Goal: Transaction & Acquisition: Purchase product/service

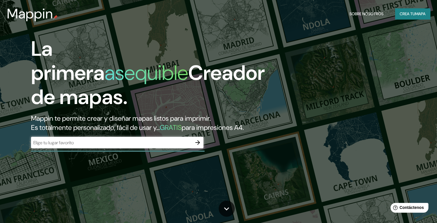
click at [59, 146] on input "text" at bounding box center [111, 142] width 161 height 7
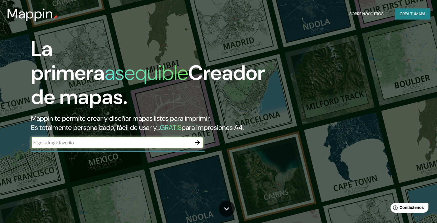
paste input "SÜDLICHE [GEOGRAPHIC_DATA]"
type input "SÜDLICHE [GEOGRAPHIC_DATA]"
click at [196, 145] on icon "button" at bounding box center [197, 142] width 5 height 5
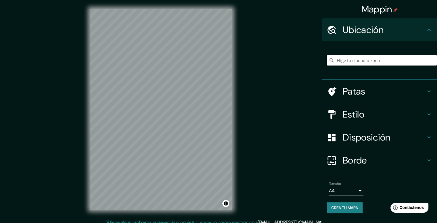
click at [359, 62] on input "Elige tu ciudad o zona" at bounding box center [381, 60] width 110 height 10
click at [362, 54] on div "[GEOGRAPHIC_DATA], [GEOGRAPHIC_DATA]" at bounding box center [381, 60] width 110 height 29
click at [383, 62] on input "[GEOGRAPHIC_DATA], [GEOGRAPHIC_DATA]" at bounding box center [381, 60] width 110 height 10
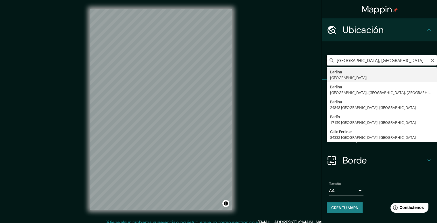
paste input "SÜDLICHE [GEOGRAPHIC_DATA]"
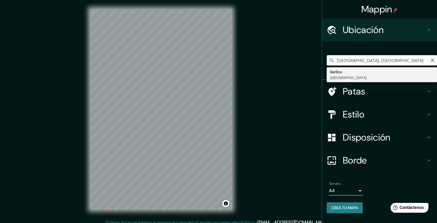
click at [372, 59] on input "[GEOGRAPHIC_DATA], [GEOGRAPHIC_DATA]" at bounding box center [381, 60] width 110 height 10
paste input "SÜDLICHE [GEOGRAPHIC_DATA]"
drag, startPoint x: 391, startPoint y: 59, endPoint x: 371, endPoint y: 58, distance: 19.8
click at [371, 58] on input "[GEOGRAPHIC_DATA], AlemaniaSÜDLICHE [GEOGRAPHIC_DATA]" at bounding box center [381, 60] width 110 height 10
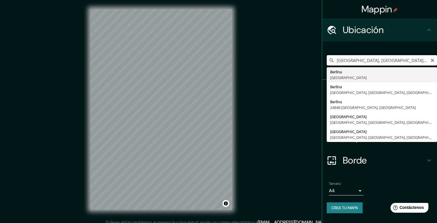
click at [411, 61] on input "[GEOGRAPHIC_DATA], [GEOGRAPHIC_DATA] [GEOGRAPHIC_DATA]" at bounding box center [381, 60] width 110 height 10
drag, startPoint x: 411, startPoint y: 61, endPoint x: 387, endPoint y: 61, distance: 23.8
click at [387, 61] on input "[GEOGRAPHIC_DATA], [GEOGRAPHIC_DATA] [GEOGRAPHIC_DATA]" at bounding box center [381, 60] width 110 height 10
click at [411, 60] on input "[GEOGRAPHIC_DATA], [GEOGRAPHIC_DATA] [GEOGRAPHIC_DATA]" at bounding box center [381, 60] width 110 height 10
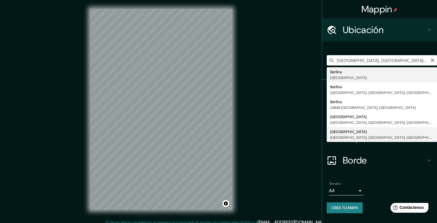
type input "[GEOGRAPHIC_DATA], [GEOGRAPHIC_DATA], [GEOGRAPHIC_DATA], [GEOGRAPHIC_DATA]"
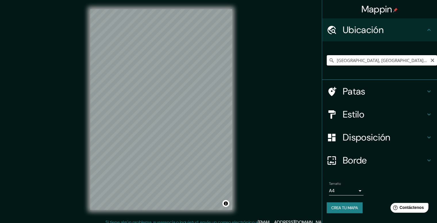
click at [415, 63] on input "[GEOGRAPHIC_DATA], [GEOGRAPHIC_DATA], [GEOGRAPHIC_DATA], [GEOGRAPHIC_DATA]" at bounding box center [381, 60] width 110 height 10
click at [427, 60] on input "[GEOGRAPHIC_DATA], [GEOGRAPHIC_DATA], [GEOGRAPHIC_DATA], [GEOGRAPHIC_DATA]" at bounding box center [381, 60] width 110 height 10
click at [432, 59] on icon "Claro" at bounding box center [432, 60] width 5 height 5
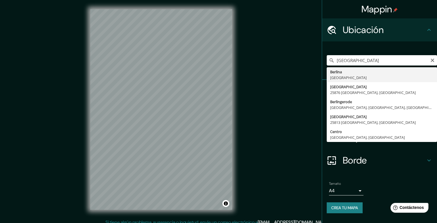
type input "[GEOGRAPHIC_DATA], [GEOGRAPHIC_DATA]"
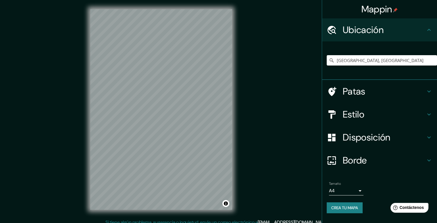
scroll to position [5, 0]
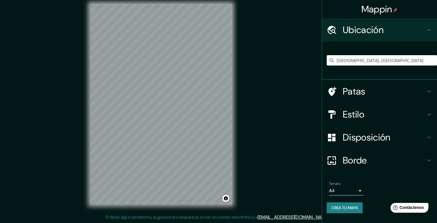
click at [392, 111] on h4 "Estilo" at bounding box center [383, 114] width 83 height 11
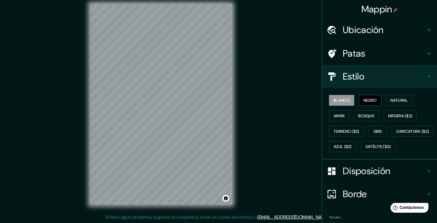
click at [376, 96] on button "Negro" at bounding box center [370, 100] width 23 height 11
click at [391, 103] on font "Natural" at bounding box center [398, 99] width 17 height 7
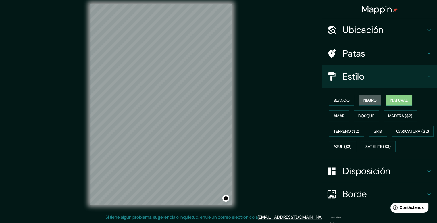
drag, startPoint x: 361, startPoint y: 99, endPoint x: 297, endPoint y: 109, distance: 64.5
click at [363, 99] on font "Negro" at bounding box center [369, 100] width 13 height 5
click at [366, 99] on font "Negro" at bounding box center [369, 100] width 13 height 5
click at [425, 77] on icon at bounding box center [428, 76] width 7 height 7
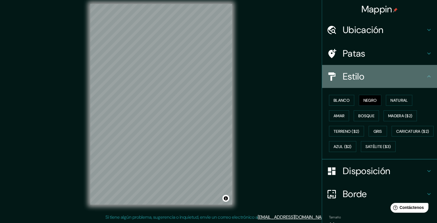
click at [426, 79] on icon at bounding box center [428, 76] width 7 height 7
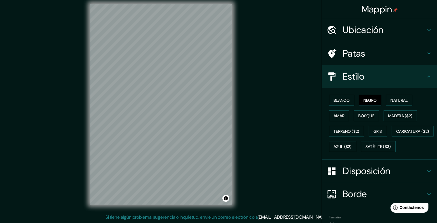
click at [426, 75] on icon at bounding box center [428, 76] width 7 height 7
click at [425, 174] on icon at bounding box center [428, 170] width 7 height 7
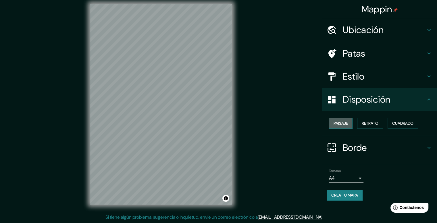
click at [342, 122] on font "Paisaje" at bounding box center [340, 123] width 14 height 5
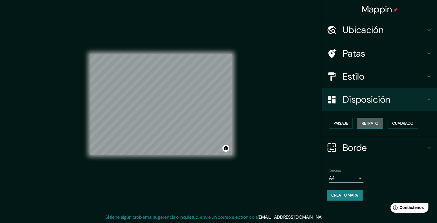
click at [367, 121] on font "Retrato" at bounding box center [369, 123] width 17 height 5
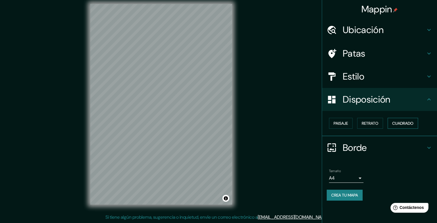
click at [393, 120] on font "Cuadrado" at bounding box center [402, 122] width 21 height 7
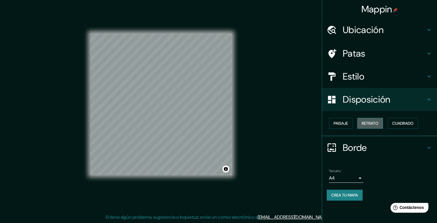
click at [371, 123] on font "Retrato" at bounding box center [369, 123] width 17 height 5
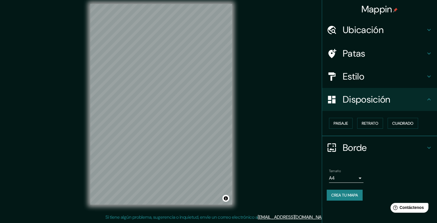
click at [353, 176] on body "Mappin Ubicación [GEOGRAPHIC_DATA], [GEOGRAPHIC_DATA] Patas Estilo Disposición …" at bounding box center [218, 106] width 437 height 223
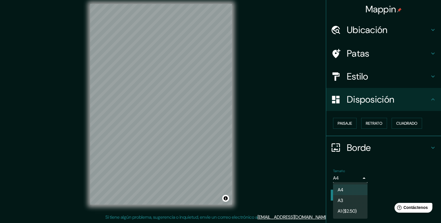
click at [347, 203] on li "A3" at bounding box center [350, 200] width 34 height 11
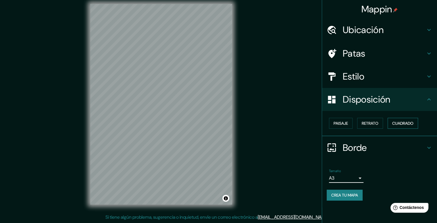
click at [401, 126] on font "Cuadrado" at bounding box center [402, 122] width 21 height 7
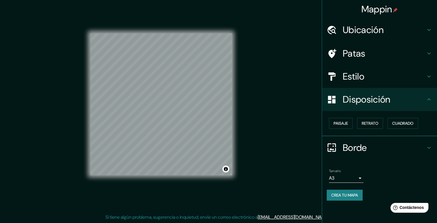
click at [354, 177] on body "Mappin Ubicación [GEOGRAPHIC_DATA], [GEOGRAPHIC_DATA] Patas Estilo Disposición …" at bounding box center [218, 106] width 437 height 223
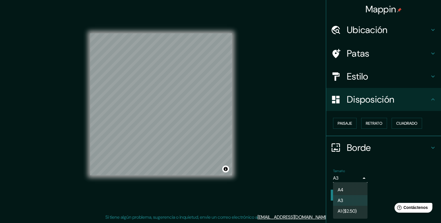
click at [346, 191] on li "A4" at bounding box center [350, 189] width 34 height 11
type input "single"
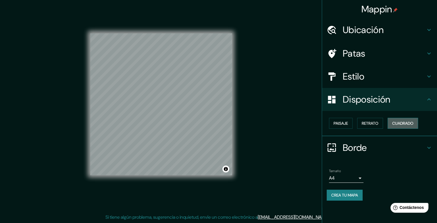
click at [394, 122] on font "Cuadrado" at bounding box center [402, 123] width 21 height 5
click at [377, 123] on font "Retrato" at bounding box center [369, 123] width 17 height 5
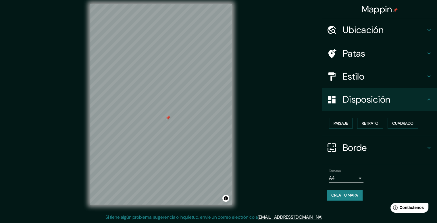
click at [424, 76] on h4 "Estilo" at bounding box center [383, 76] width 83 height 11
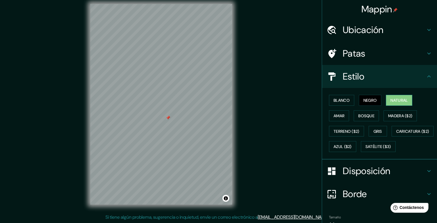
click at [393, 98] on font "Natural" at bounding box center [398, 100] width 17 height 5
click at [364, 102] on font "Negro" at bounding box center [369, 99] width 13 height 7
click at [345, 102] on font "Blanco" at bounding box center [341, 100] width 16 height 5
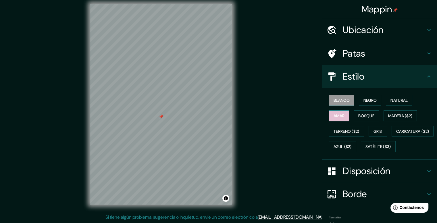
click at [341, 114] on button "Amar" at bounding box center [339, 115] width 20 height 11
click at [358, 117] on font "Bosque" at bounding box center [366, 115] width 16 height 5
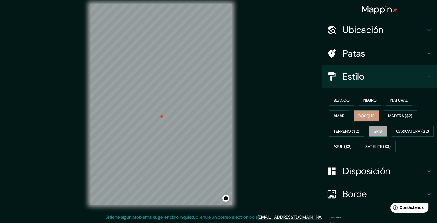
click at [371, 126] on button "Gris" at bounding box center [377, 131] width 18 height 11
click at [359, 98] on button "Negro" at bounding box center [370, 100] width 23 height 11
click at [363, 100] on font "Negro" at bounding box center [369, 100] width 13 height 5
click at [359, 101] on button "Negro" at bounding box center [370, 100] width 23 height 11
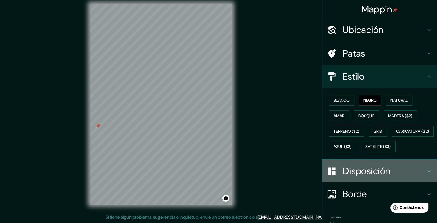
click at [376, 177] on font "Disposición" at bounding box center [365, 171] width 47 height 12
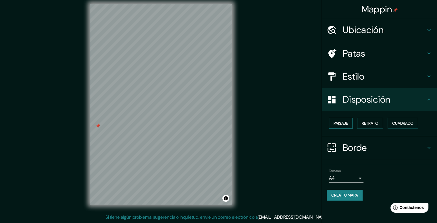
click at [341, 120] on font "Paisaje" at bounding box center [340, 122] width 14 height 7
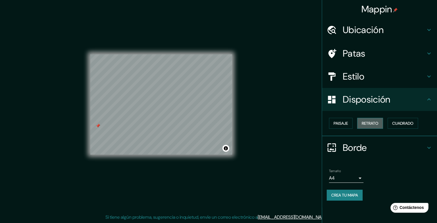
click at [363, 120] on font "Retrato" at bounding box center [369, 122] width 17 height 7
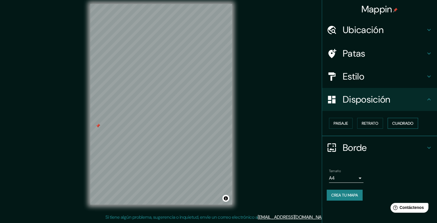
click at [405, 121] on font "Cuadrado" at bounding box center [402, 123] width 21 height 5
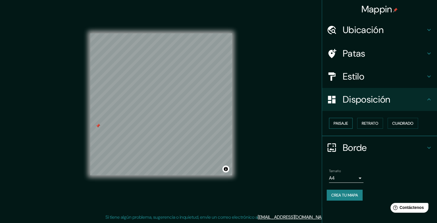
click at [352, 123] on button "Paisaje" at bounding box center [341, 123] width 24 height 11
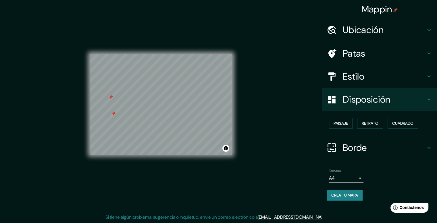
click at [114, 113] on div at bounding box center [113, 113] width 5 height 5
click at [110, 95] on div at bounding box center [110, 97] width 5 height 5
click at [108, 100] on div at bounding box center [107, 99] width 5 height 5
click at [431, 76] on icon at bounding box center [428, 76] width 7 height 7
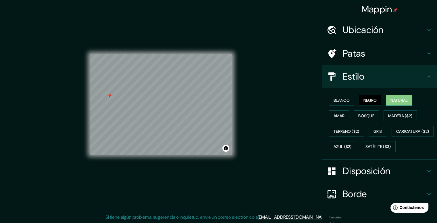
click at [402, 101] on font "Natural" at bounding box center [398, 100] width 17 height 5
click at [365, 102] on font "Negro" at bounding box center [369, 100] width 13 height 5
click at [329, 102] on button "Blanco" at bounding box center [341, 100] width 25 height 11
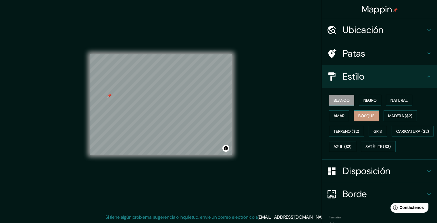
click at [366, 115] on font "Bosque" at bounding box center [366, 115] width 16 height 5
click at [366, 101] on font "Negro" at bounding box center [369, 100] width 13 height 5
click at [358, 112] on font "Bosque" at bounding box center [366, 115] width 16 height 7
click at [346, 129] on font "Terreno ($2)" at bounding box center [346, 131] width 26 height 5
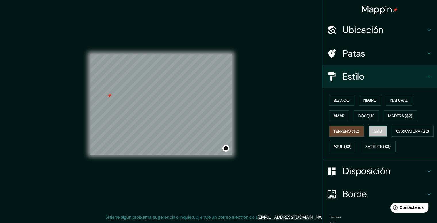
click at [373, 131] on font "Gris" at bounding box center [377, 131] width 9 height 5
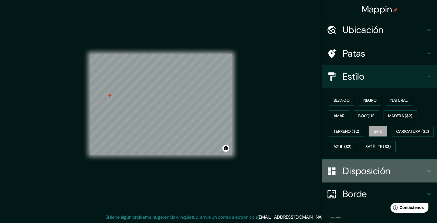
click at [384, 177] on font "Disposición" at bounding box center [365, 171] width 47 height 12
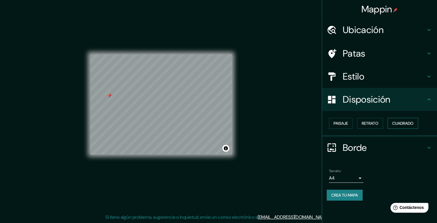
click at [401, 121] on font "Cuadrado" at bounding box center [402, 123] width 21 height 5
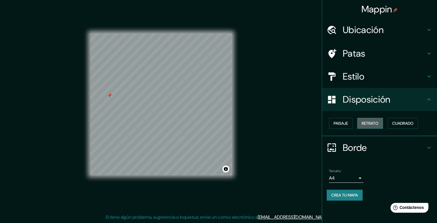
click at [382, 123] on button "Retrato" at bounding box center [370, 123] width 26 height 11
